Goal: Navigation & Orientation: Find specific page/section

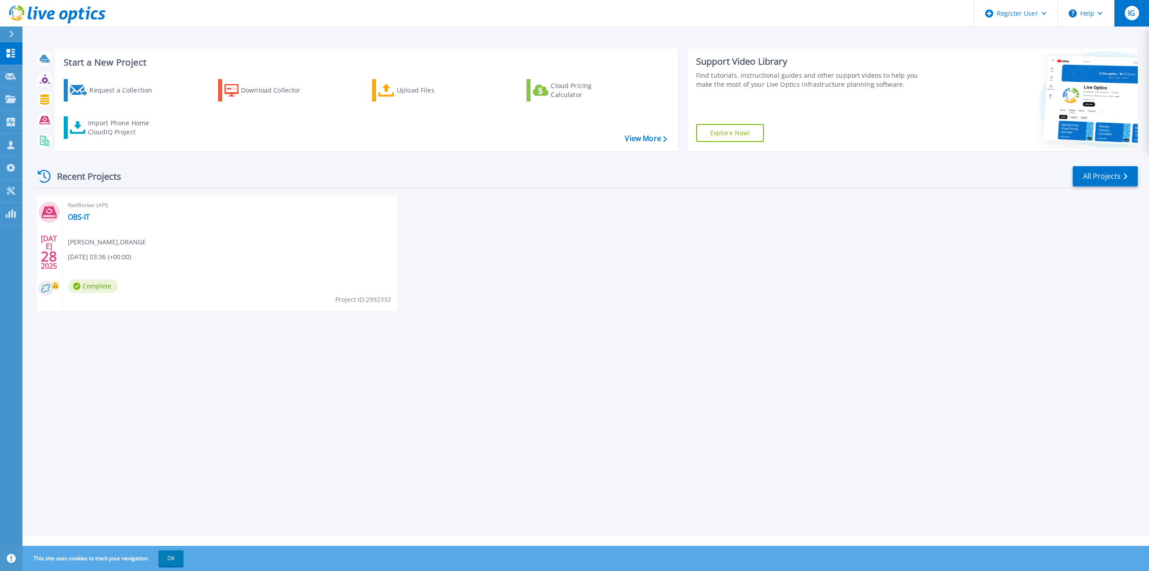
click at [1135, 13] on span "IG" at bounding box center [1131, 12] width 7 height 7
click at [987, 291] on div "JUL 28 2025 NetWorker (API) OBS-IT Dipendra singh Chauhan , ORANGE 07/28/2025, …" at bounding box center [582, 262] width 1111 height 134
click at [18, 34] on div at bounding box center [15, 33] width 14 height 15
click at [149, 378] on div "Start a New Project Request a Collection Download Collector Upload Files Cloud …" at bounding box center [585, 268] width 1127 height 536
click at [176, 558] on button "OK" at bounding box center [170, 558] width 25 height 16
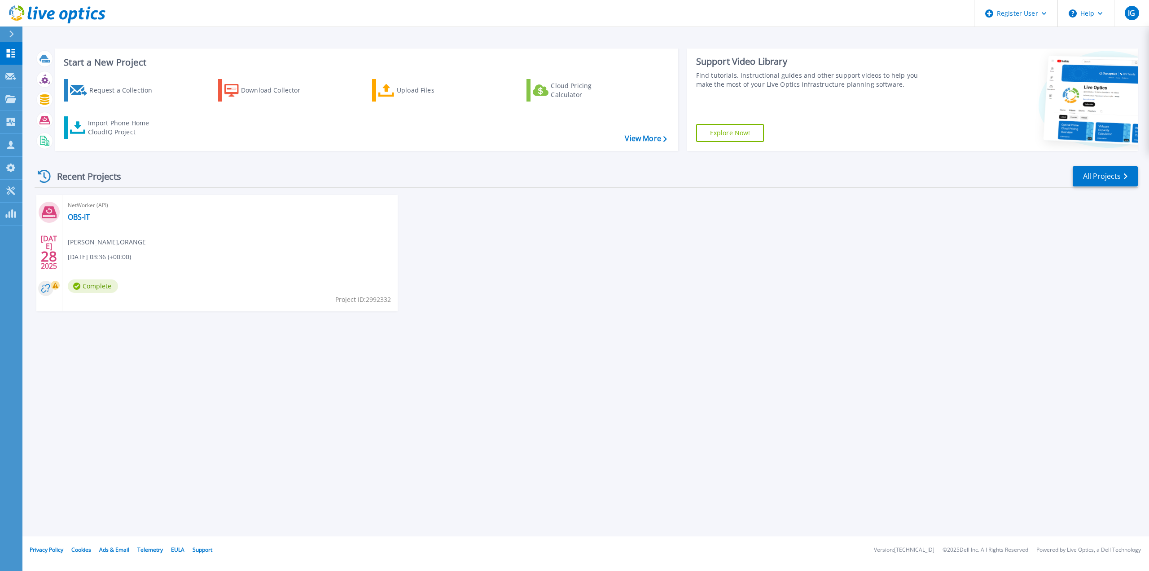
drag, startPoint x: 820, startPoint y: 7, endPoint x: 792, endPoint y: 13, distance: 29.3
click at [819, 8] on header "Register User Help IG Dell User Ivan Garcia Ivan.GarciaMeki@Dell.com Dell My Pr…" at bounding box center [574, 13] width 1149 height 27
click at [10, 51] on icon at bounding box center [11, 53] width 9 height 9
click at [11, 185] on link "Tools Tools" at bounding box center [11, 191] width 22 height 23
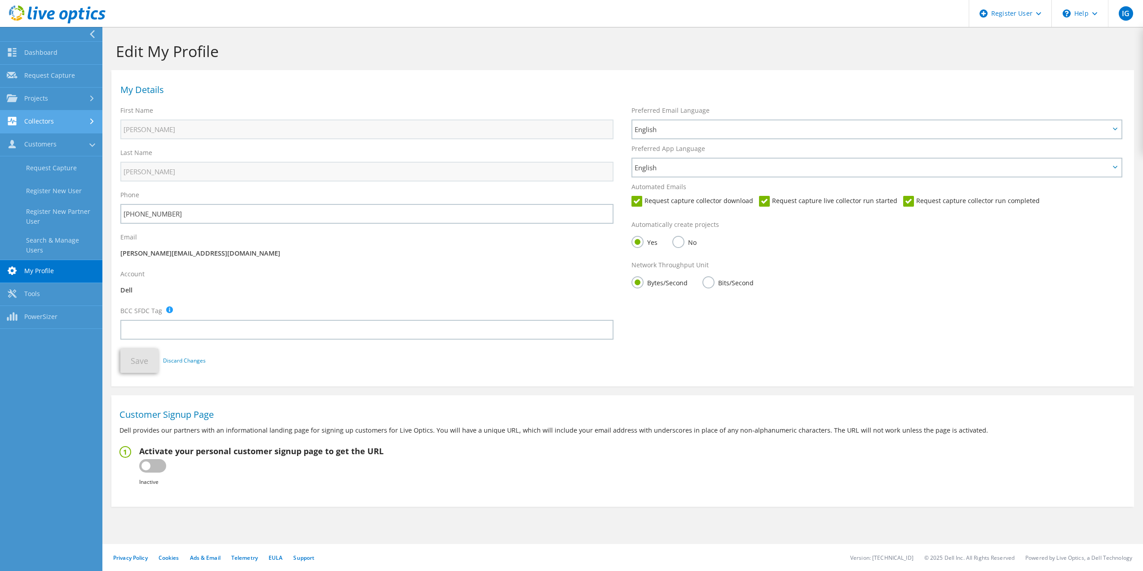
click at [39, 115] on link "Collectors" at bounding box center [51, 121] width 102 height 23
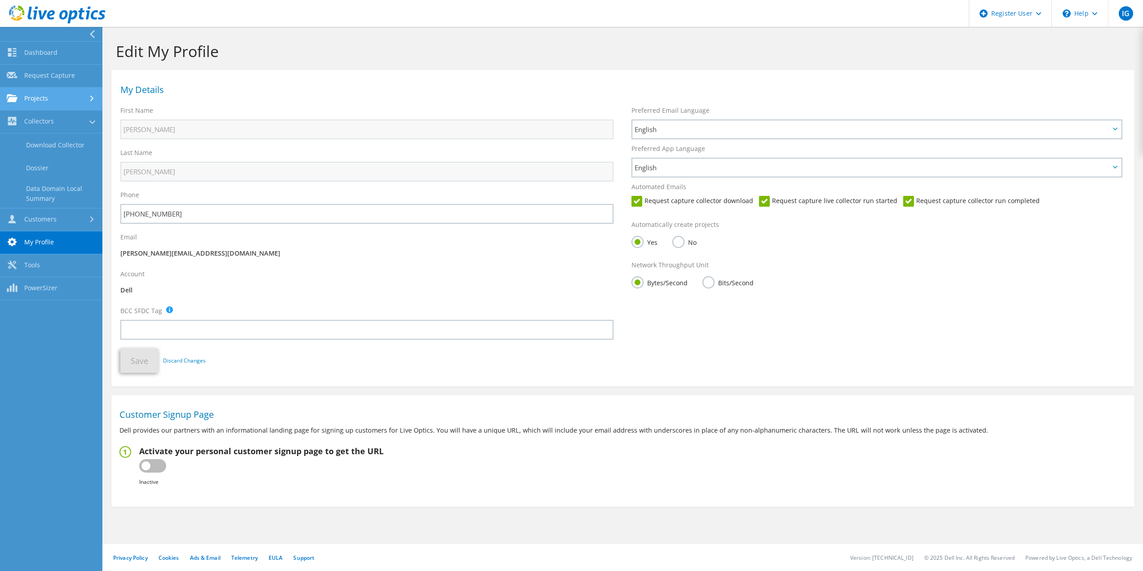
click at [47, 101] on link "Projects" at bounding box center [51, 99] width 102 height 23
click at [49, 75] on link "Request Capture" at bounding box center [51, 76] width 102 height 23
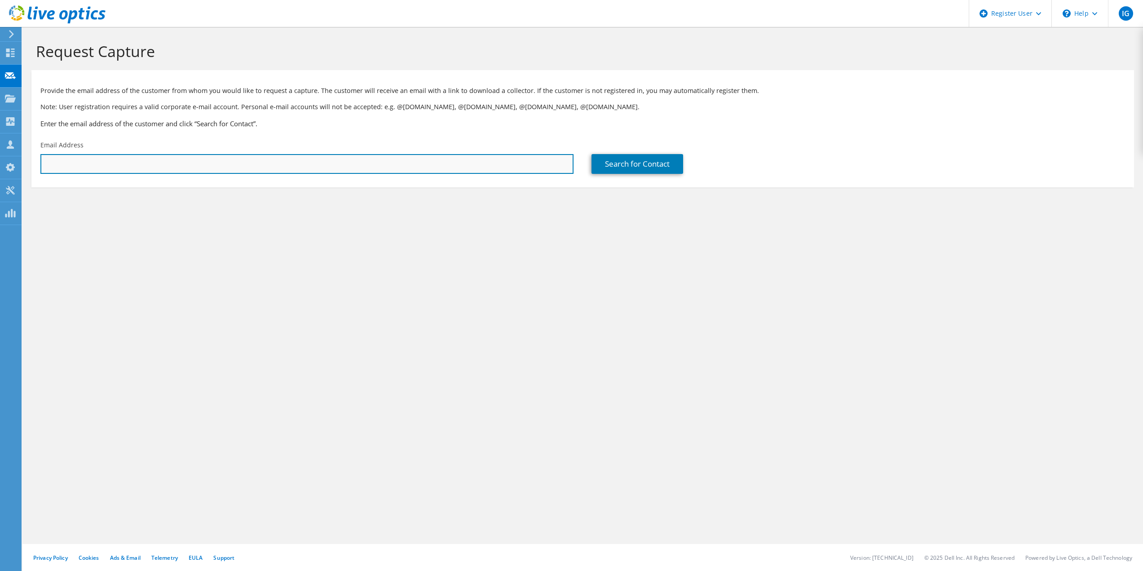
click at [114, 158] on input "text" at bounding box center [306, 164] width 533 height 20
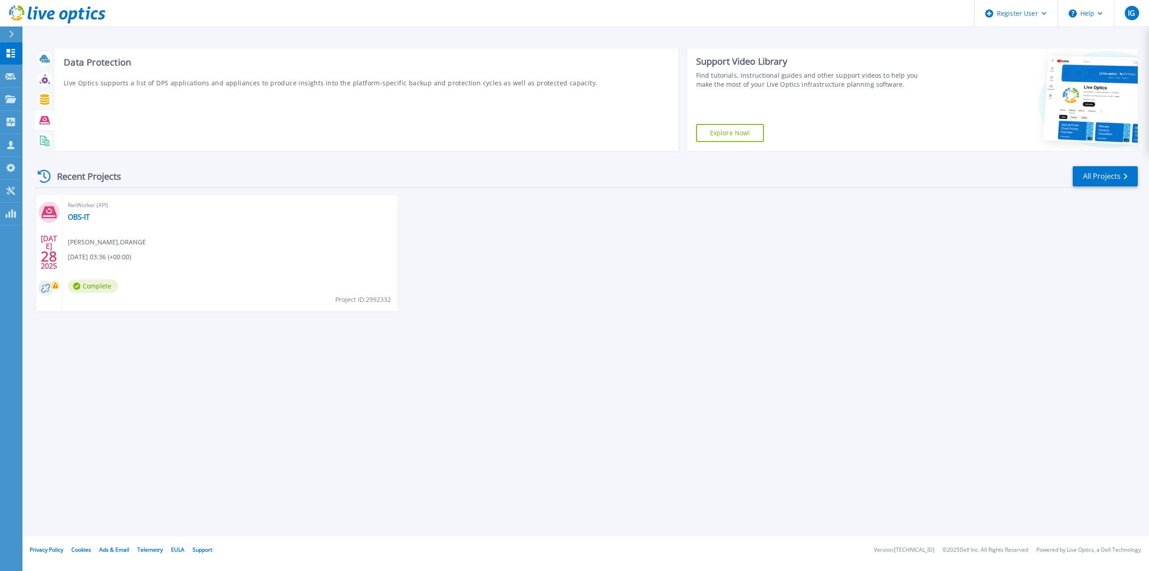
click at [40, 122] on icon at bounding box center [45, 120] width 10 height 8
click at [47, 116] on icon at bounding box center [45, 120] width 10 height 8
click at [640, 139] on link "View More" at bounding box center [646, 138] width 42 height 9
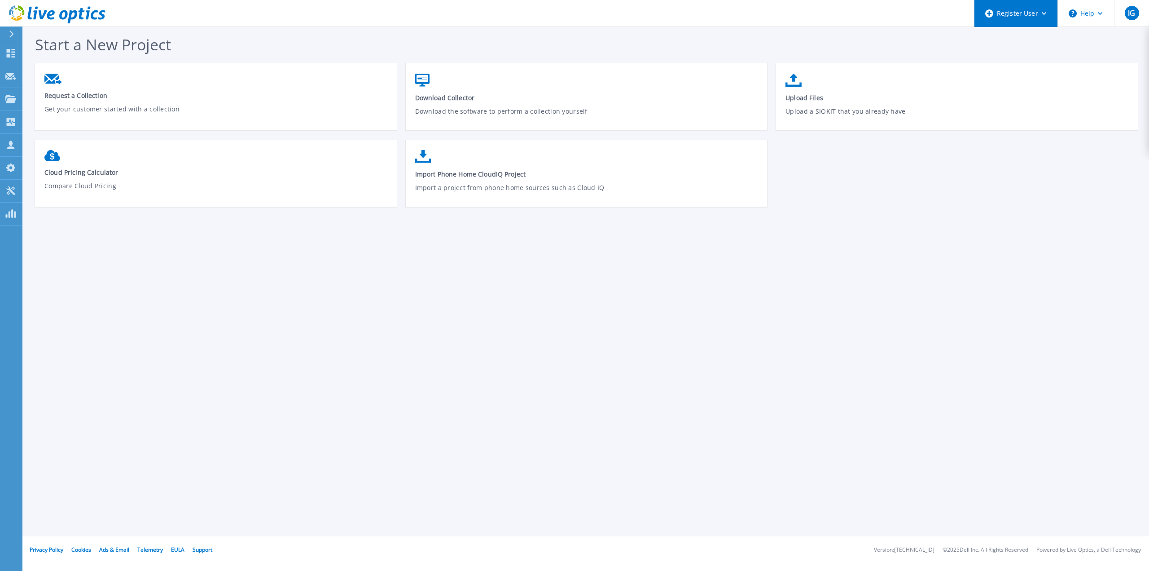
click at [1050, 10] on div "Register User" at bounding box center [1016, 13] width 83 height 27
click at [9, 50] on icon at bounding box center [11, 53] width 9 height 9
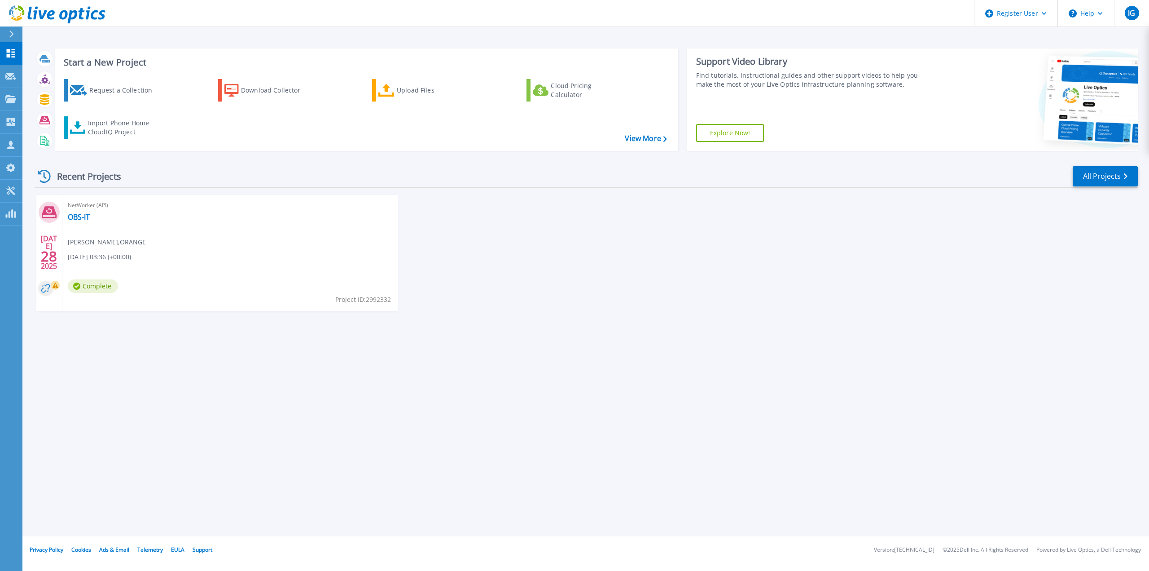
click at [612, 230] on div "JUL 28 2025 NetWorker (API) OBS-IT Dipendra singh Chauhan , ORANGE 07/28/2025, …" at bounding box center [582, 262] width 1111 height 134
click at [1099, 182] on link "All Projects" at bounding box center [1105, 176] width 65 height 20
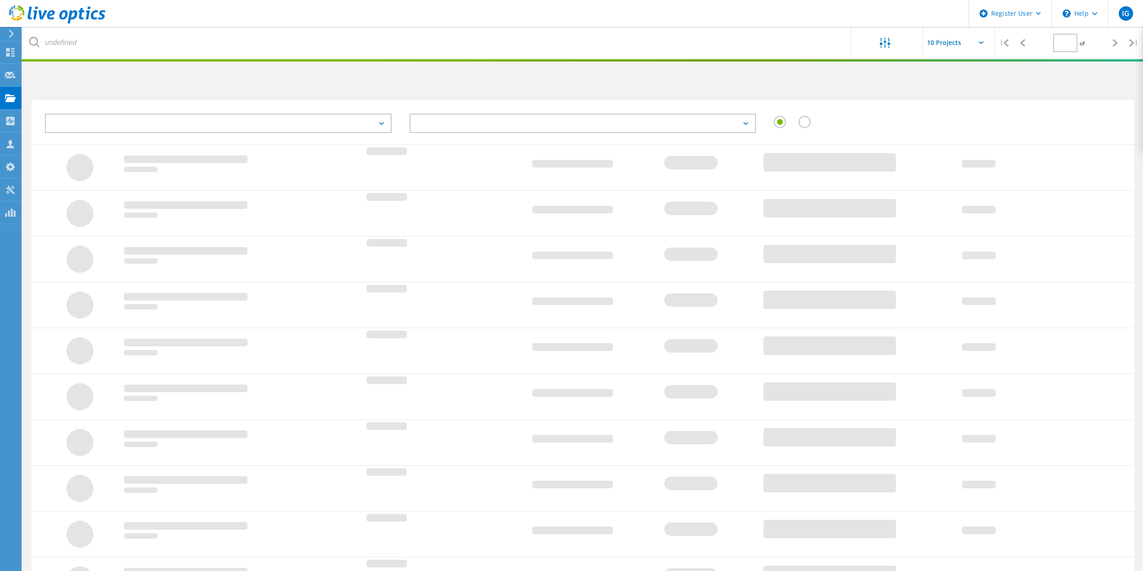
type input "1"
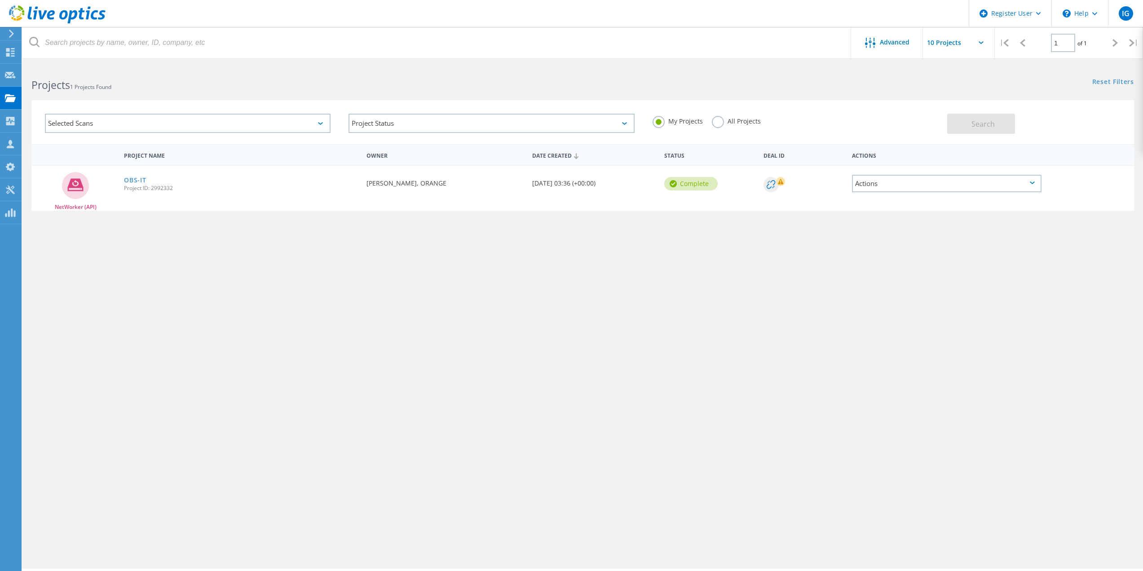
click at [593, 255] on div "Project Name Owner Date Created Status Deal Id Actions NetWorker (API) OBS-IT P…" at bounding box center [582, 260] width 1102 height 233
click at [10, 33] on icon at bounding box center [11, 34] width 7 height 8
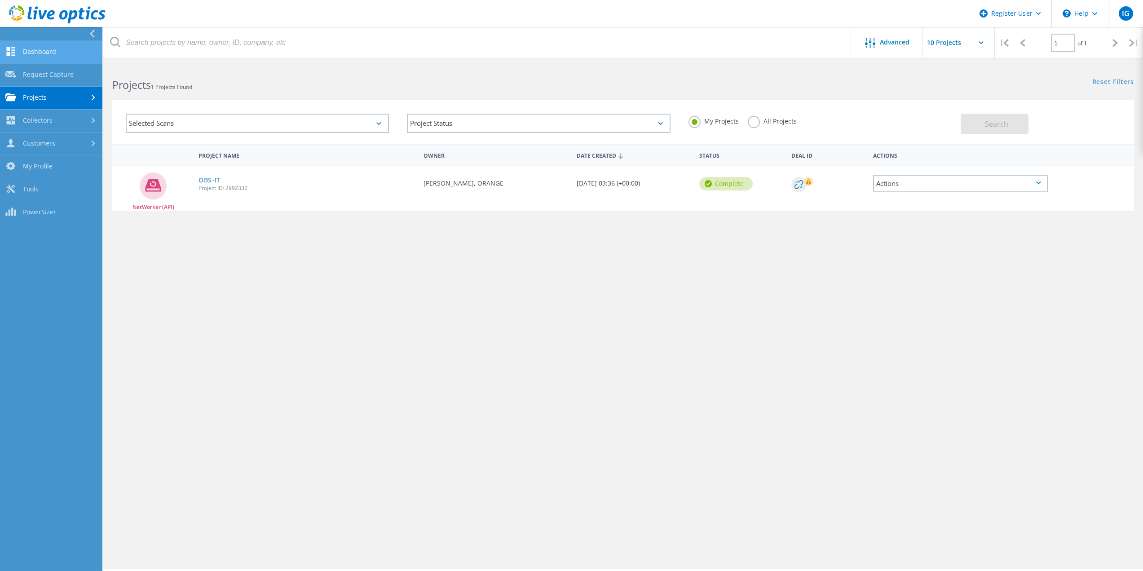
click at [41, 54] on link "Dashboard" at bounding box center [51, 52] width 102 height 23
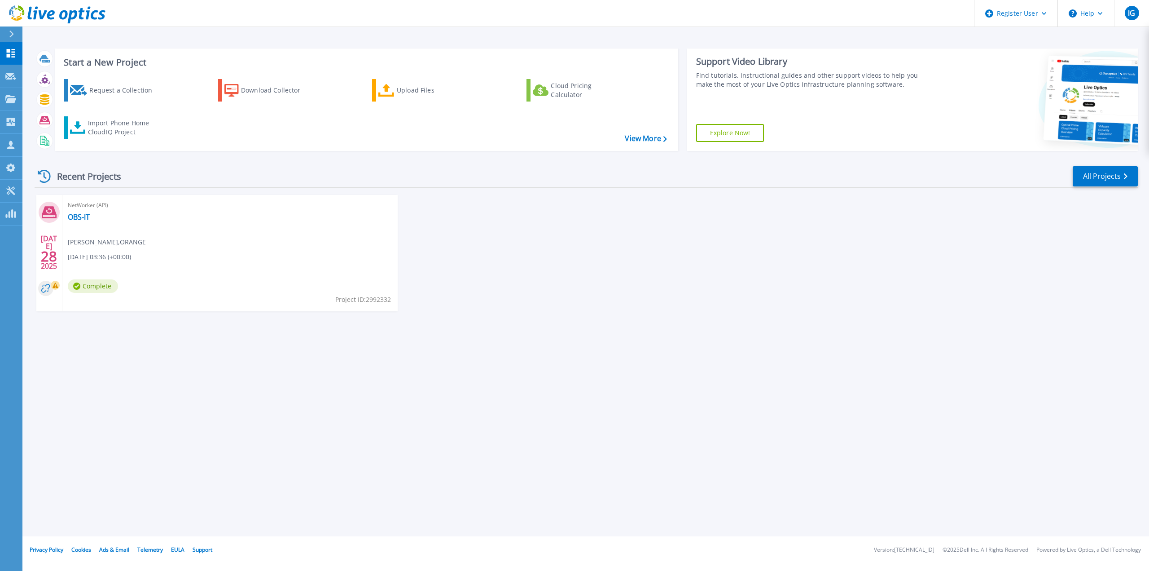
drag, startPoint x: 304, startPoint y: 303, endPoint x: 317, endPoint y: 322, distance: 23.5
click at [317, 322] on div "[DATE] NetWorker (API) OBS-IT [PERSON_NAME] , ORANGE [DATE] 03:36 (+00:00) Comp…" at bounding box center [582, 262] width 1111 height 134
click at [16, 32] on div at bounding box center [15, 33] width 14 height 15
click at [326, 468] on div "Start a New Project Request a Collection Download Collector Upload Files Cloud …" at bounding box center [585, 268] width 1127 height 536
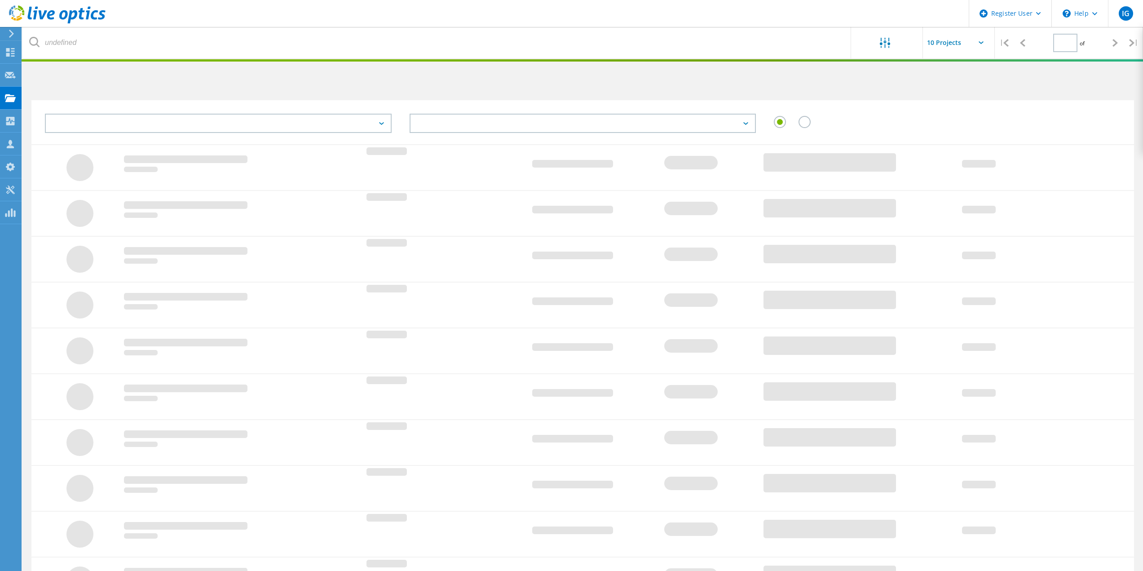
type input "1"
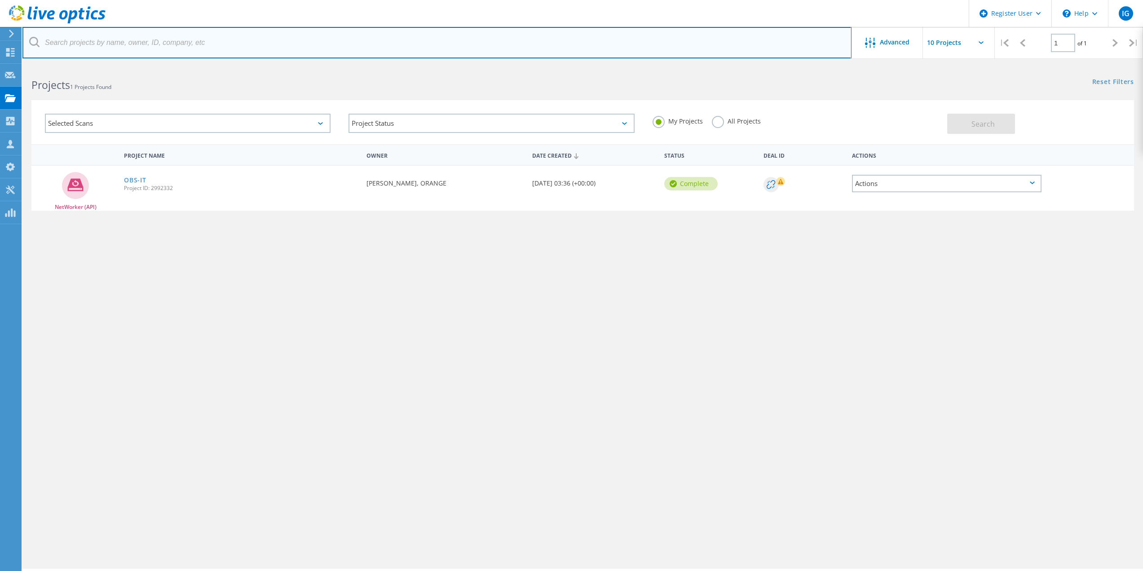
click at [175, 44] on input "text" at bounding box center [436, 42] width 829 height 31
paste input "C6Z5NQ3"
type input "C6Z5NQ3"
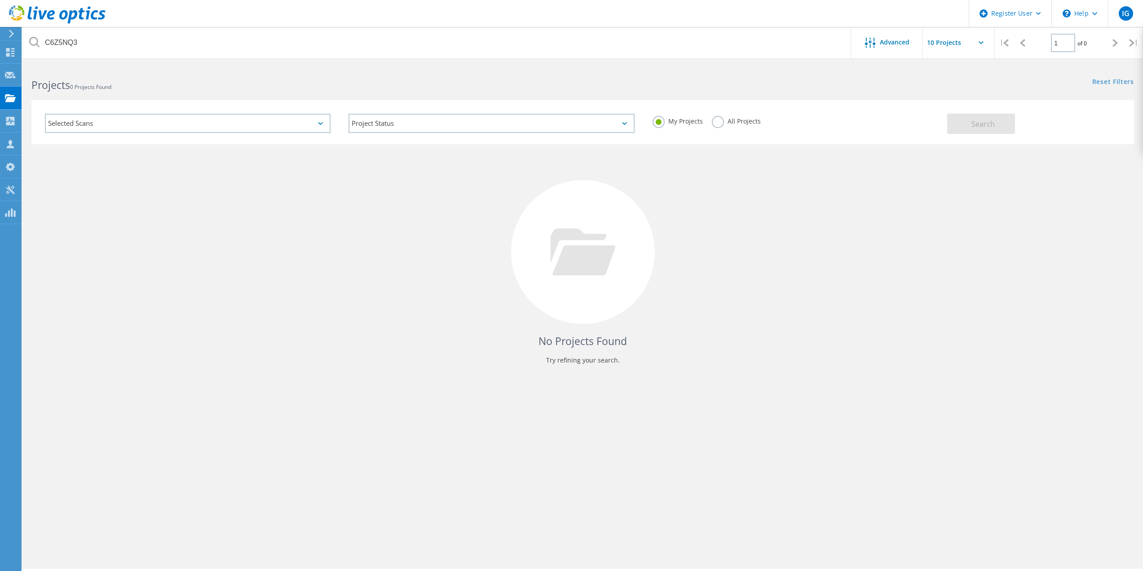
drag, startPoint x: 591, startPoint y: 3, endPoint x: 293, endPoint y: 230, distance: 374.4
click at [293, 230] on div "No Projects Found Try refining your search." at bounding box center [582, 260] width 1102 height 232
click at [1045, 13] on div "Register User" at bounding box center [1010, 13] width 82 height 27
click at [26, 52] on div "Dashboard" at bounding box center [42, 52] width 33 height 6
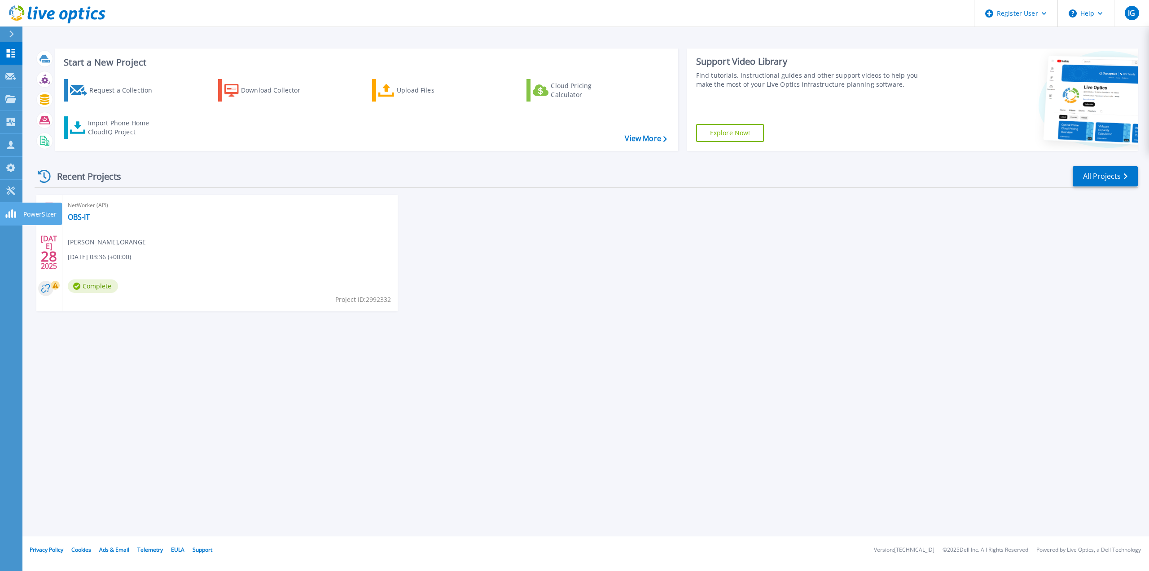
click at [8, 212] on icon at bounding box center [10, 213] width 11 height 9
click at [10, 194] on icon at bounding box center [10, 190] width 11 height 9
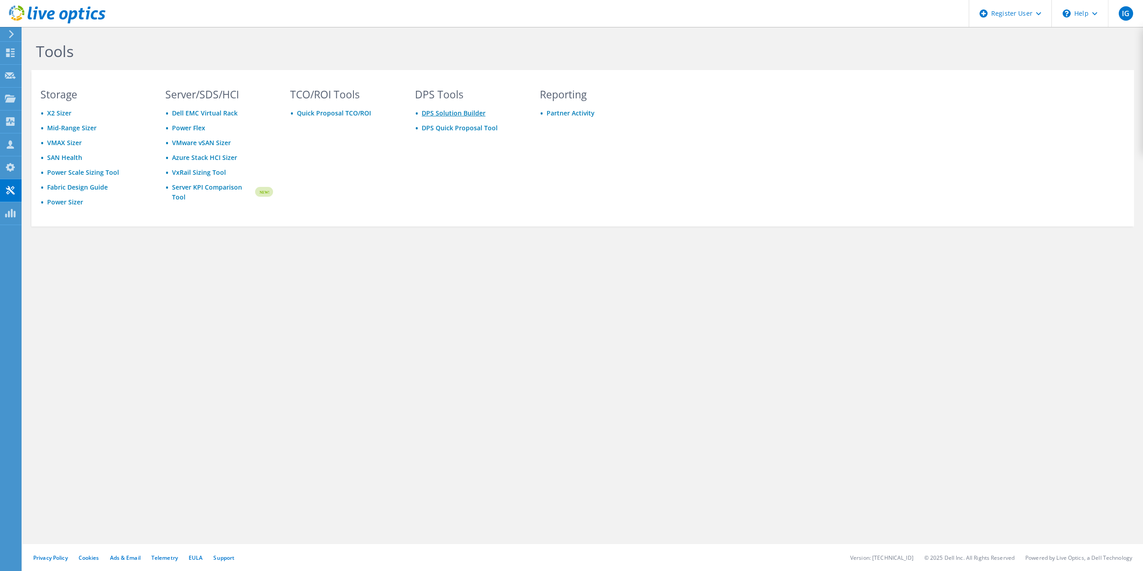
click at [437, 112] on link "DPS Solution Builder" at bounding box center [454, 113] width 64 height 9
click at [441, 126] on link "DPS Quick Proposal Tool" at bounding box center [460, 127] width 76 height 9
click at [507, 150] on div "DPS Tools DPS Solution Builder DPS Quick Proposal Tool" at bounding box center [469, 156] width 126 height 134
click at [558, 106] on div "Reporting Partner Activity" at bounding box center [594, 156] width 126 height 134
click at [557, 115] on link "Partner Activity" at bounding box center [570, 113] width 48 height 9
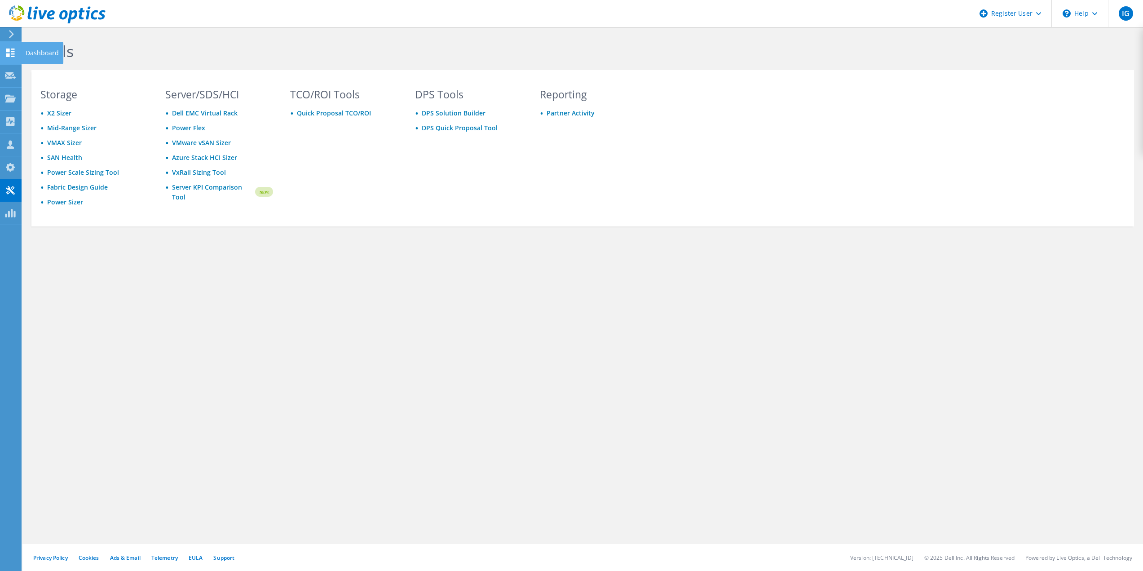
click at [11, 53] on use at bounding box center [10, 52] width 9 height 9
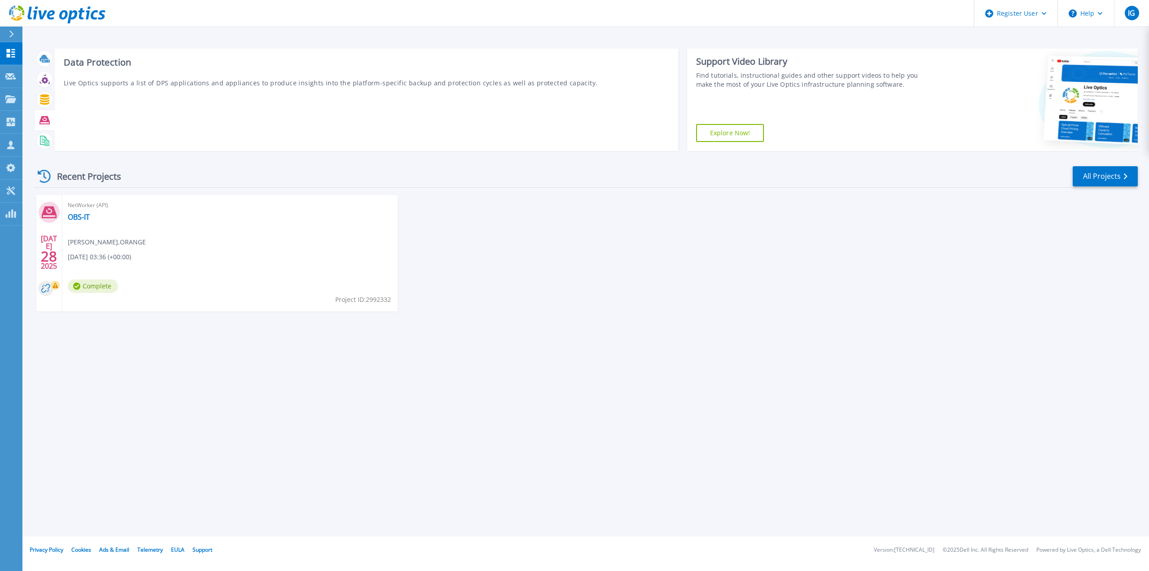
click at [40, 123] on icon at bounding box center [45, 120] width 10 height 8
click at [44, 120] on icon at bounding box center [45, 120] width 10 height 10
click at [161, 81] on p "Live Optics supports a list of DPS applications and appliances to produce insig…" at bounding box center [367, 82] width 606 height 9
click at [44, 117] on icon at bounding box center [45, 120] width 10 height 10
click at [44, 117] on icon at bounding box center [45, 120] width 10 height 8
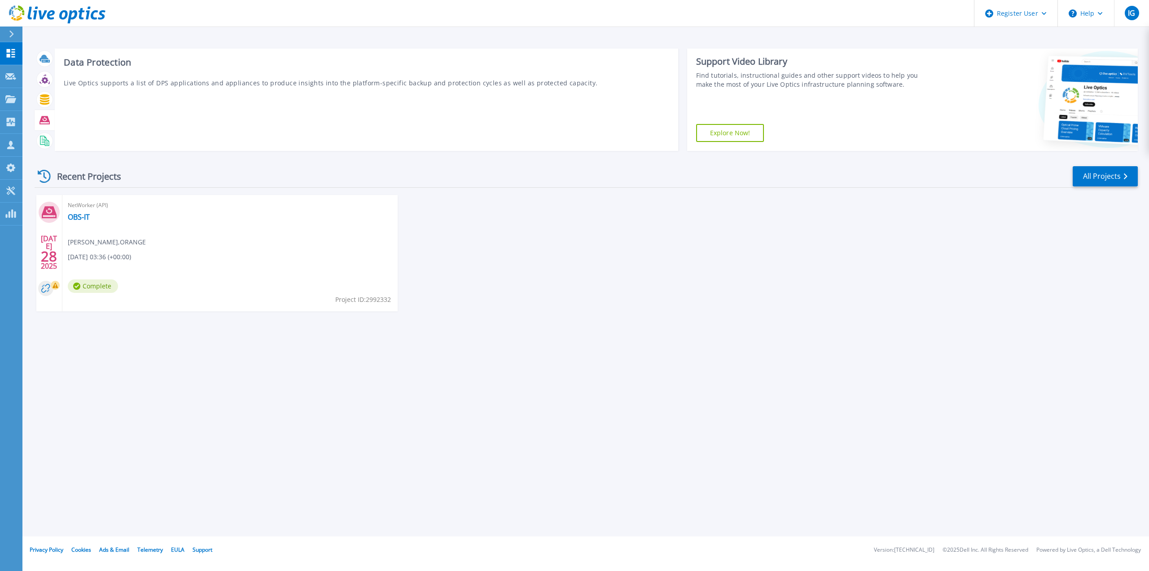
click at [453, 123] on div "Data Protection Live Optics supports a list of DPS applications and appliances …" at bounding box center [367, 99] width 624 height 102
click at [17, 34] on div at bounding box center [15, 33] width 14 height 15
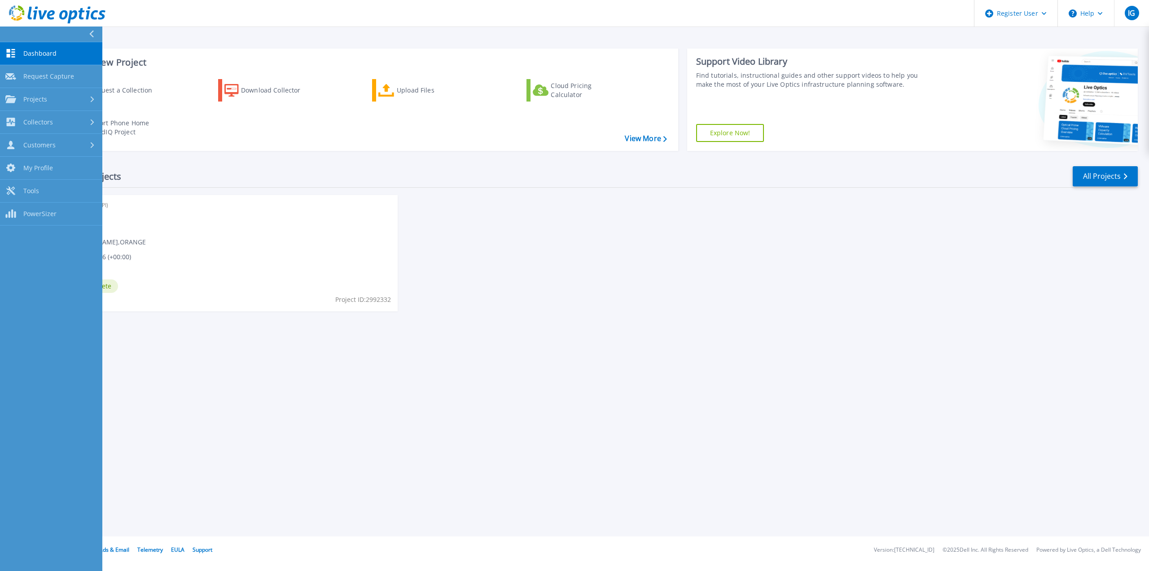
click at [214, 383] on div "Start a New Project Request a Collection Download Collector Upload Files Cloud …" at bounding box center [585, 268] width 1127 height 536
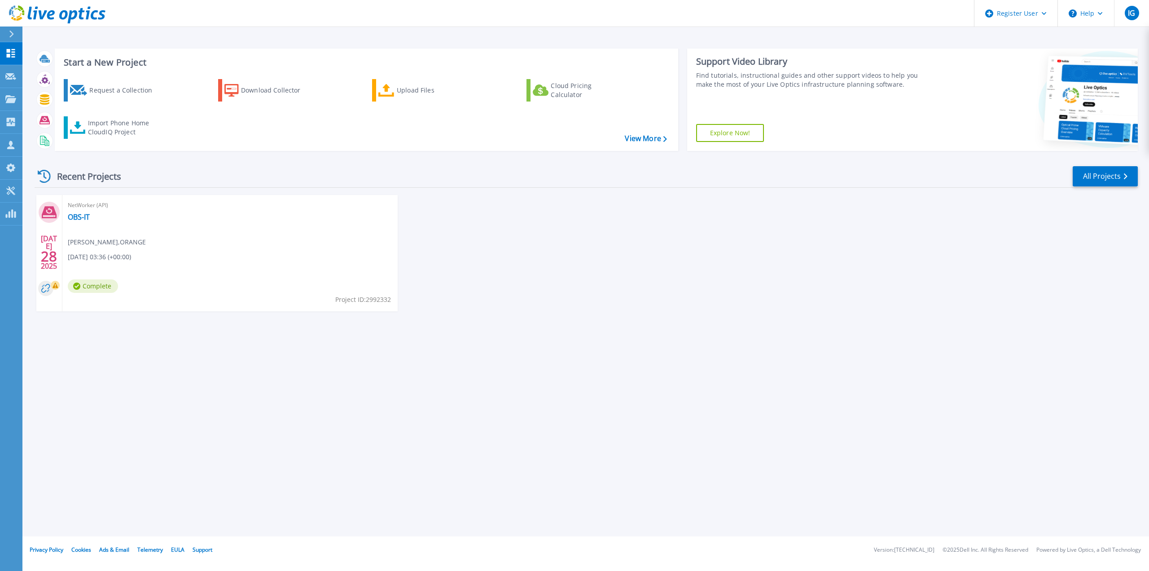
click at [13, 29] on div at bounding box center [15, 33] width 14 height 15
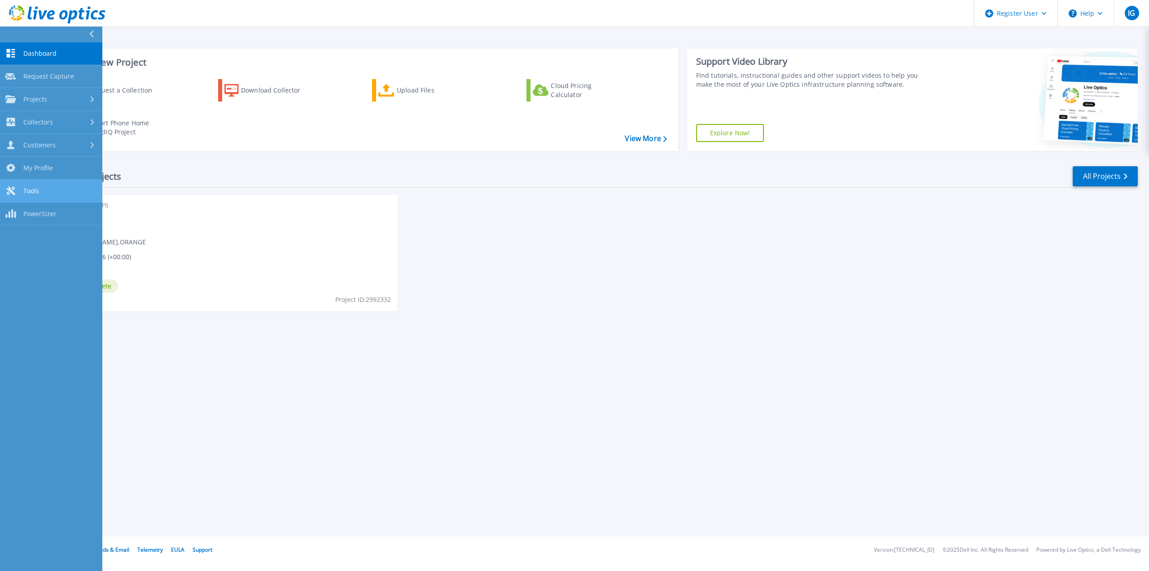
click at [35, 188] on span "Tools" at bounding box center [31, 191] width 16 height 8
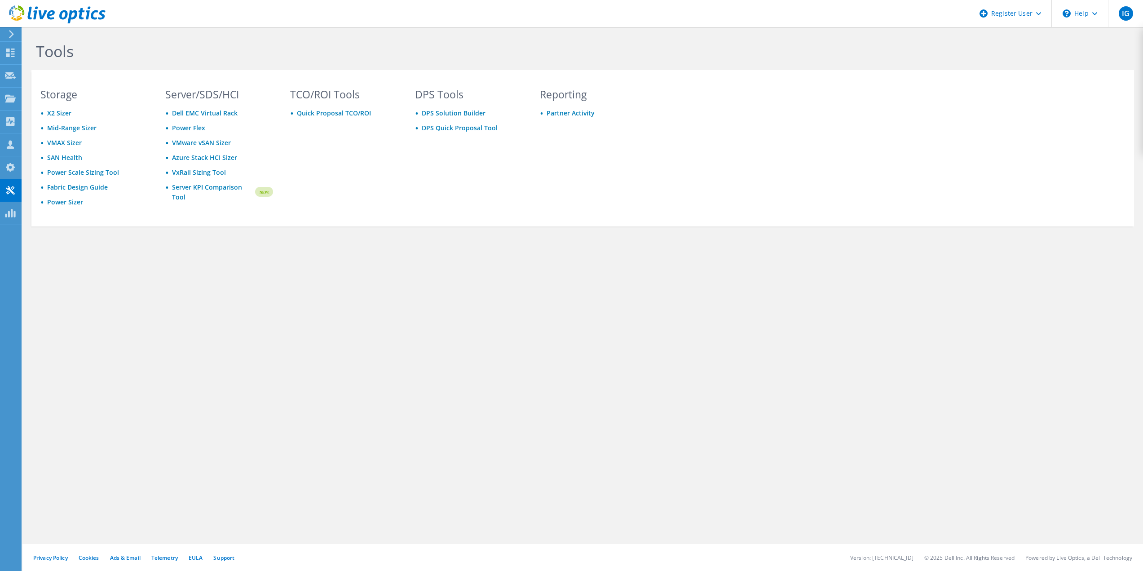
click at [506, 201] on div "DPS Tools DPS Solution Builder DPS Quick Proposal Tool" at bounding box center [469, 156] width 126 height 134
click at [1092, 13] on icon at bounding box center [1094, 13] width 5 height 3
click at [947, 188] on section "Storage X2 Sizer Mid-Range Sizer VMAX Sizer SAN Health Power Scale Sizing Tool …" at bounding box center [582, 148] width 1102 height 156
